Goal: Navigation & Orientation: Find specific page/section

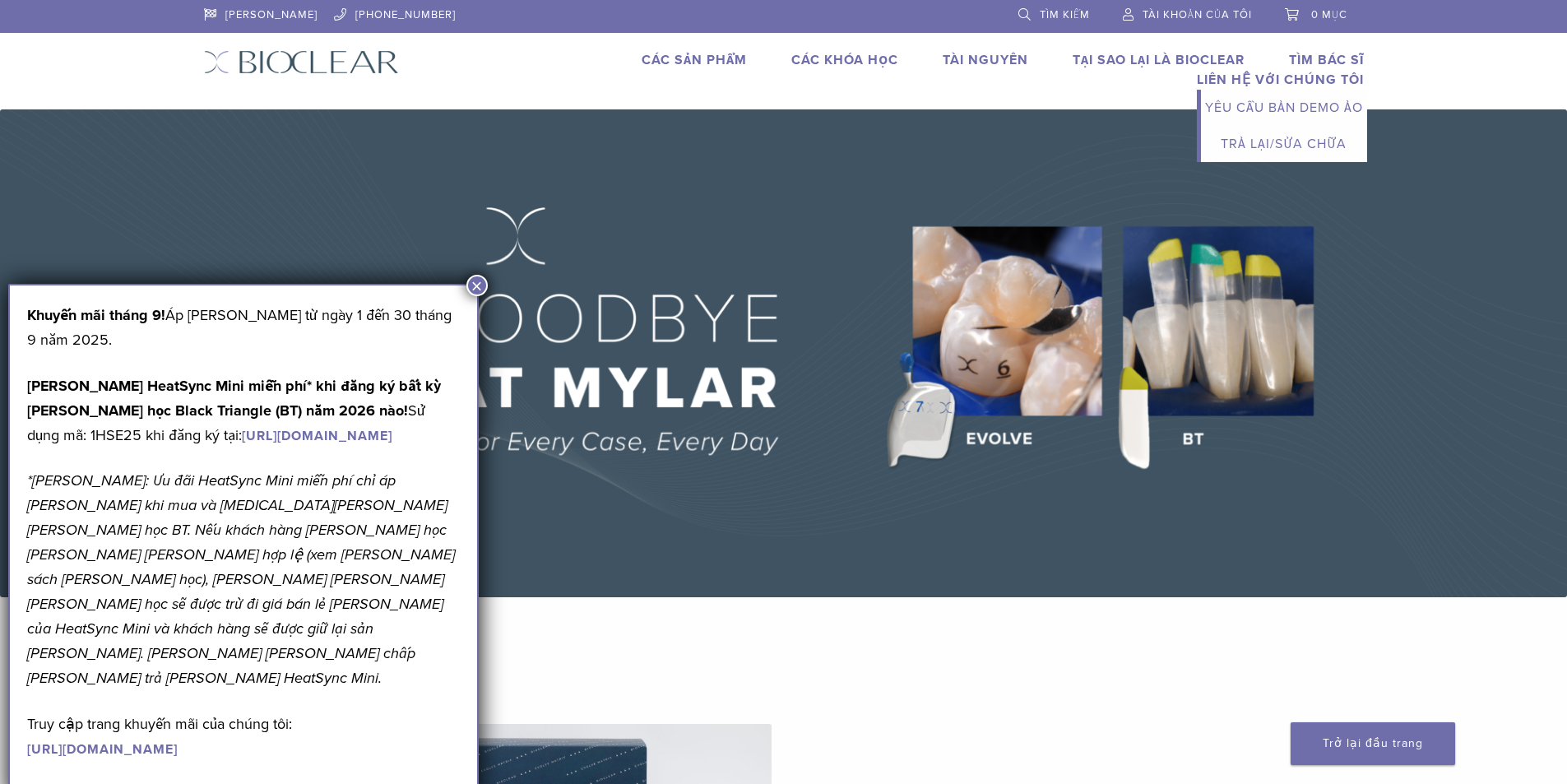
click at [1296, 78] on font "Liên hệ với chúng tôi" at bounding box center [1281, 79] width 167 height 16
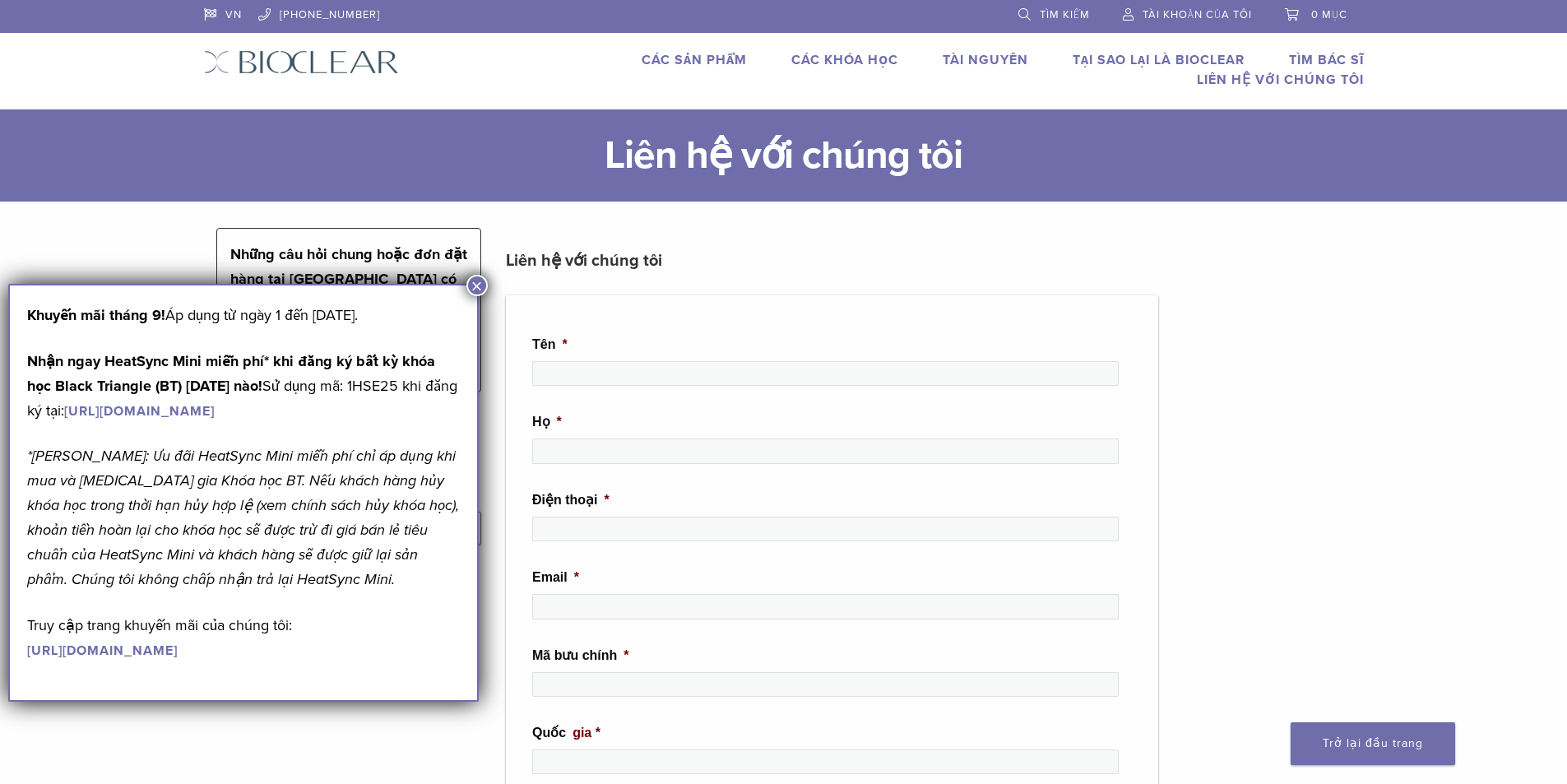
click at [478, 281] on font "×" at bounding box center [476, 286] width 11 height 22
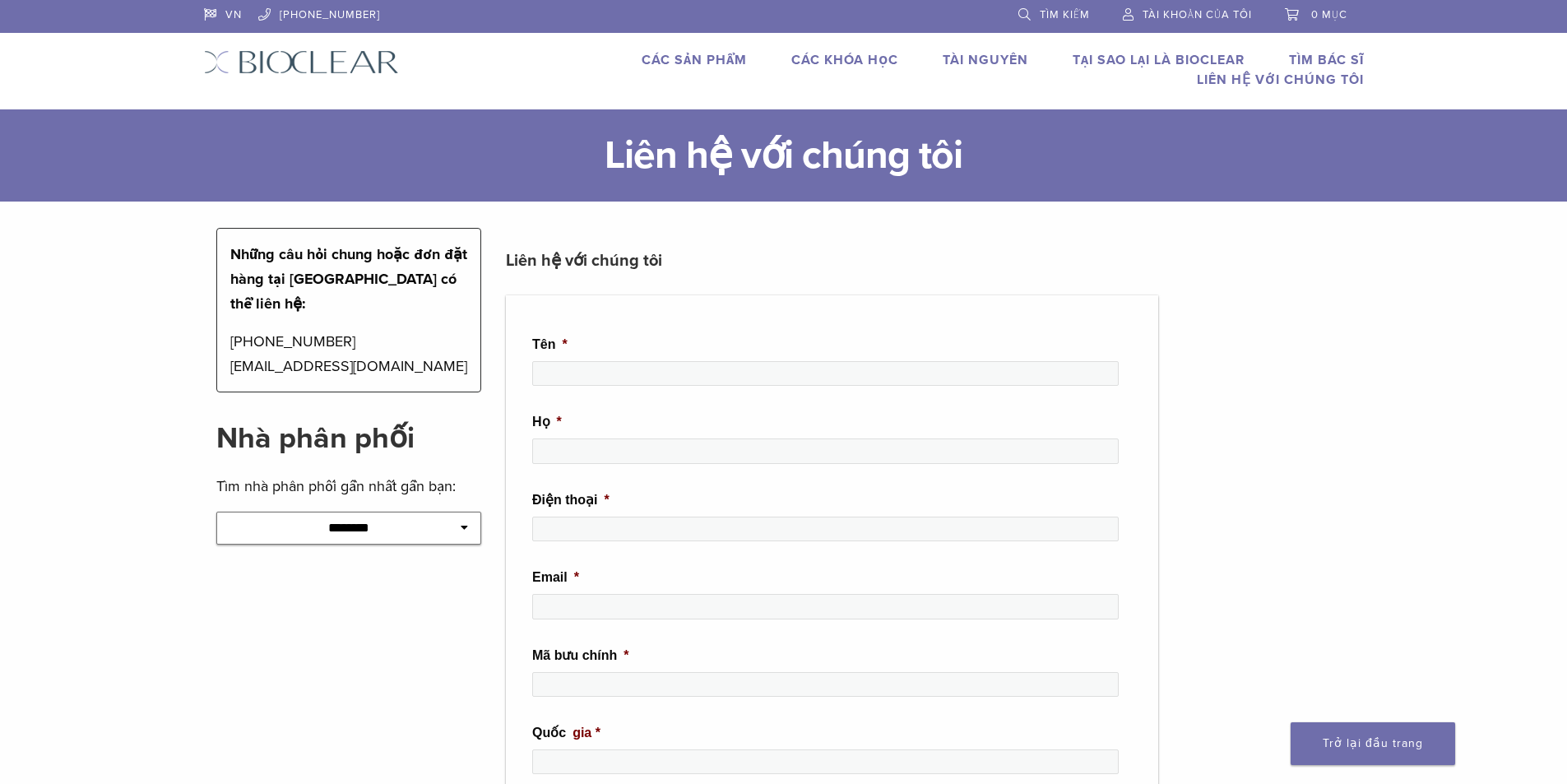
click at [690, 61] on font "Các sản phẩm" at bounding box center [695, 59] width 105 height 16
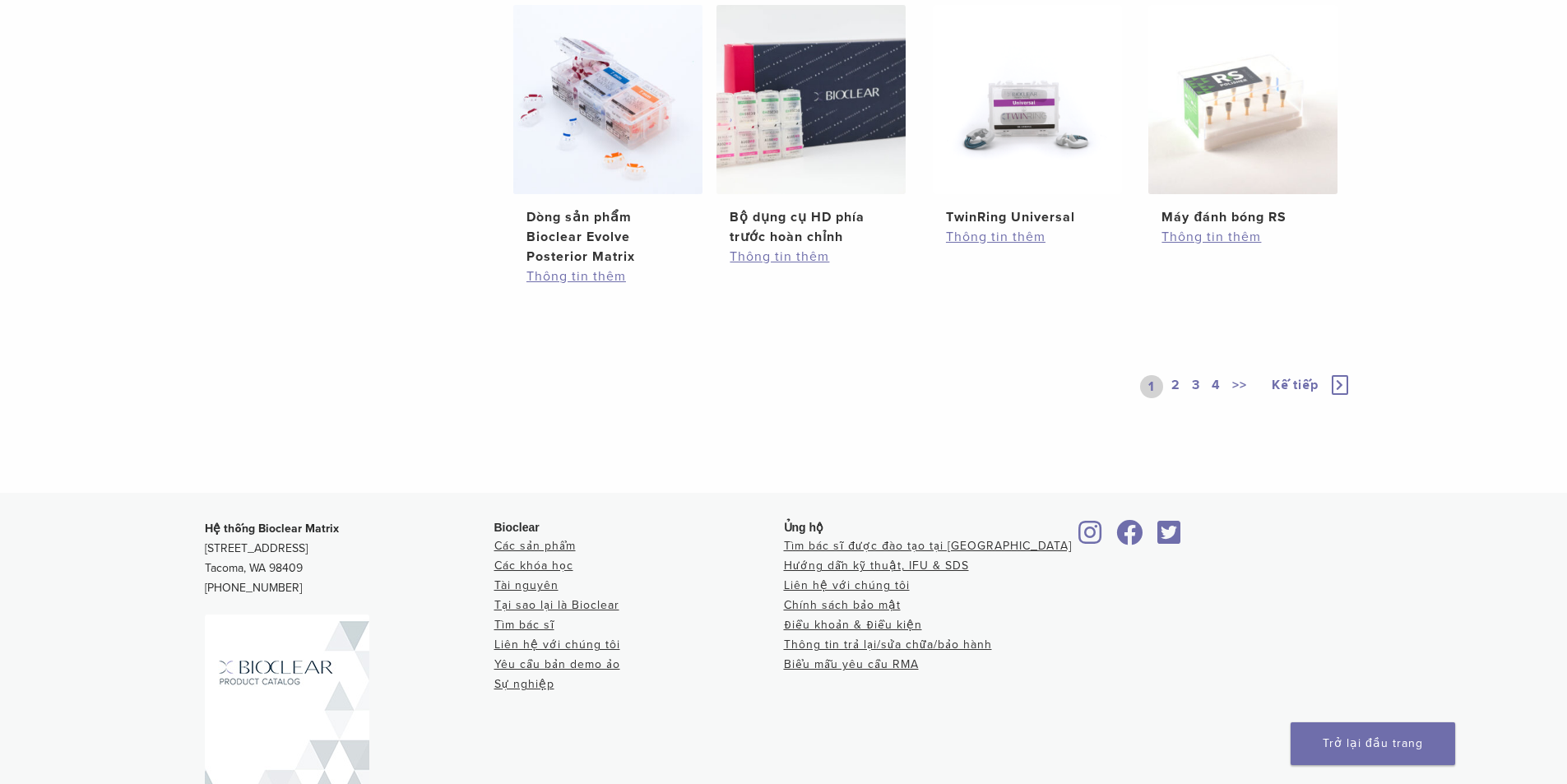
scroll to position [1400, 0]
